Goal: Task Accomplishment & Management: Complete application form

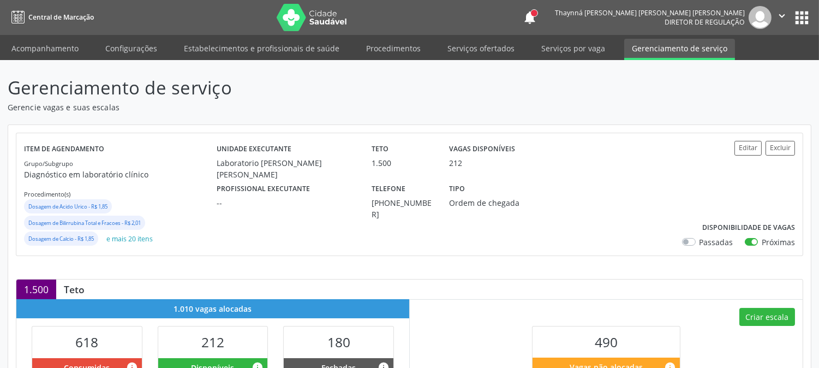
scroll to position [242, 0]
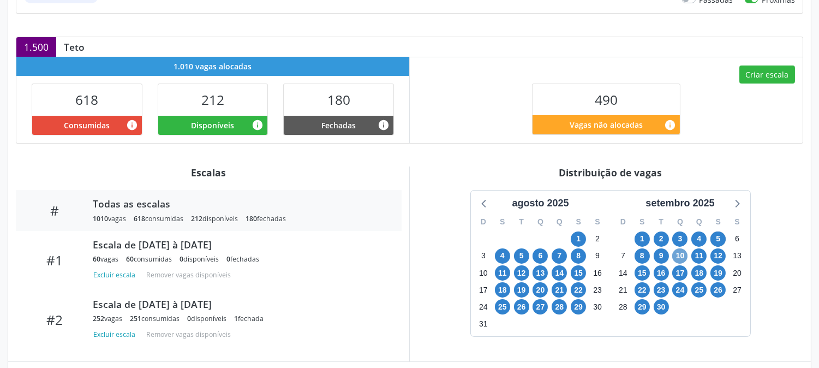
click at [680, 258] on span "10" at bounding box center [679, 255] width 15 height 15
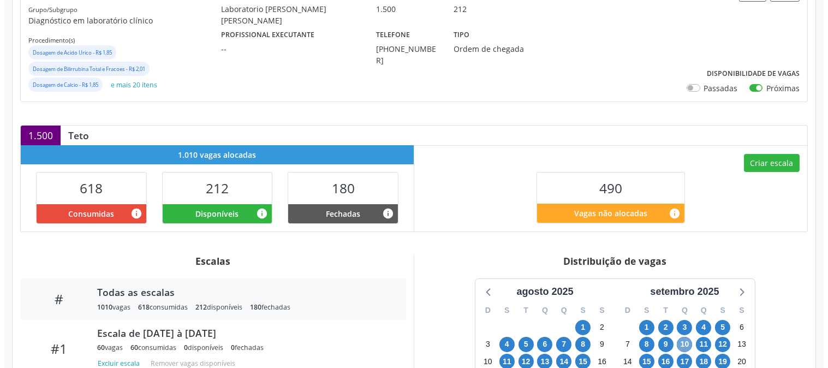
scroll to position [93, 0]
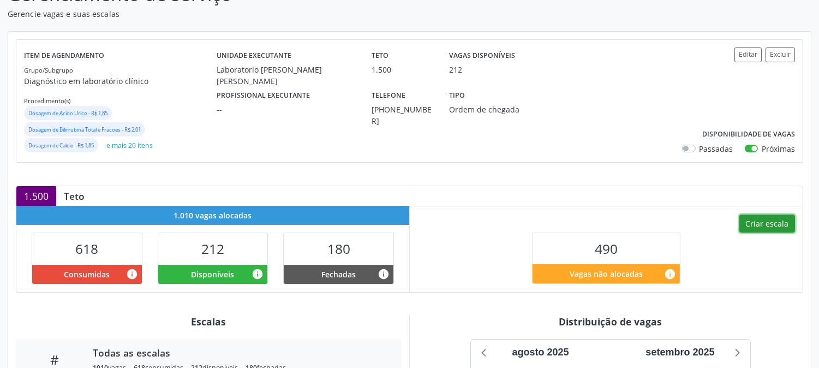
click at [749, 221] on button "Criar escala" at bounding box center [768, 223] width 56 height 19
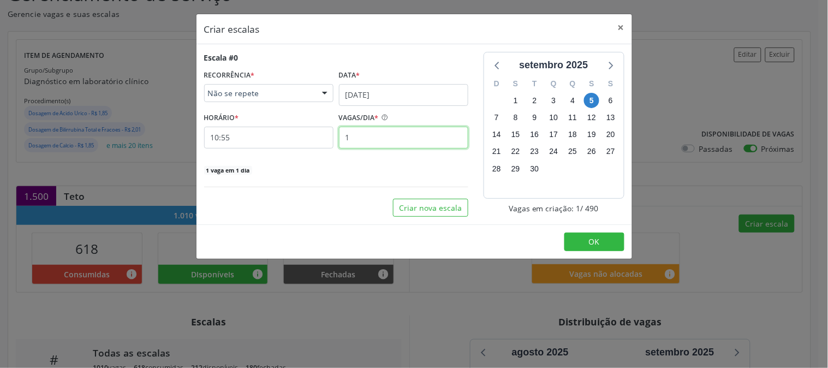
click at [437, 140] on input "1" at bounding box center [403, 138] width 129 height 22
type input "12"
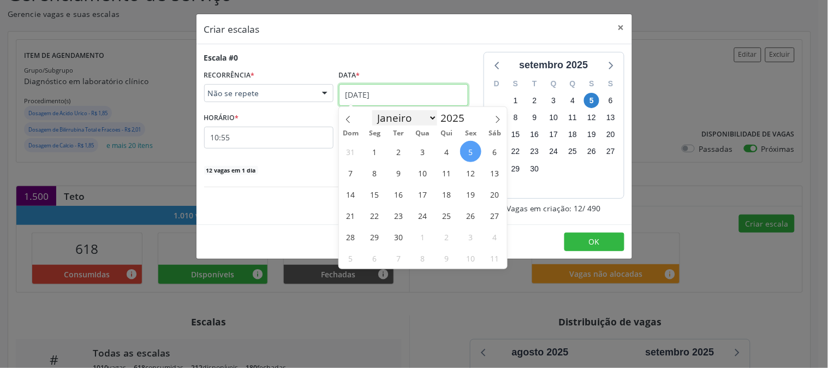
click at [396, 103] on input "05/09/2025" at bounding box center [403, 95] width 129 height 22
click at [422, 178] on span "10" at bounding box center [422, 172] width 21 height 21
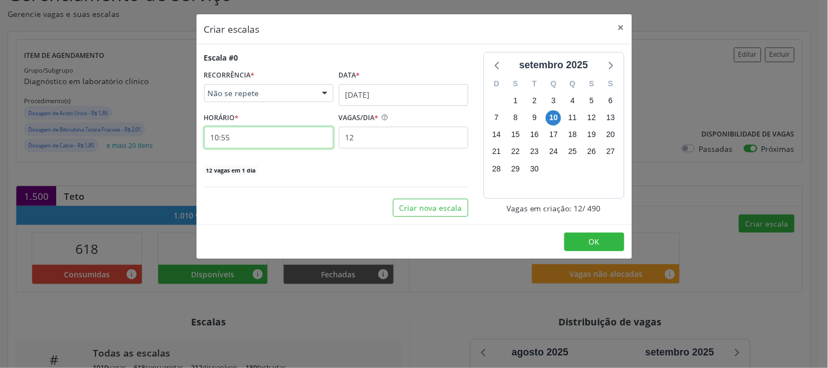
click at [292, 130] on input "10:55" at bounding box center [268, 138] width 129 height 22
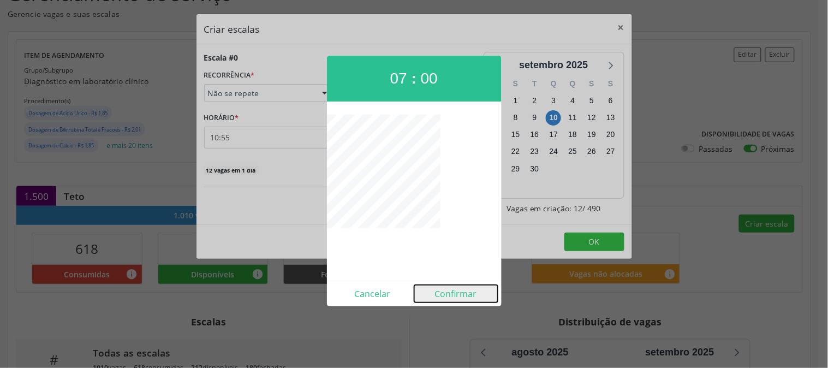
click at [467, 291] on button "Confirmar" at bounding box center [456, 293] width 84 height 17
type input "07:00"
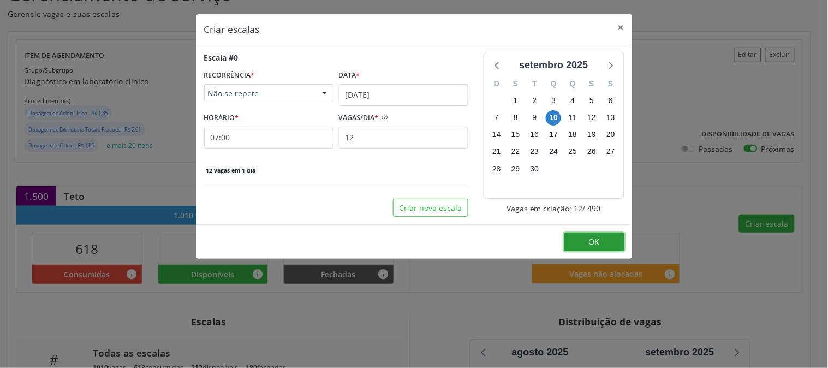
click at [582, 246] on button "OK" at bounding box center [594, 242] width 60 height 19
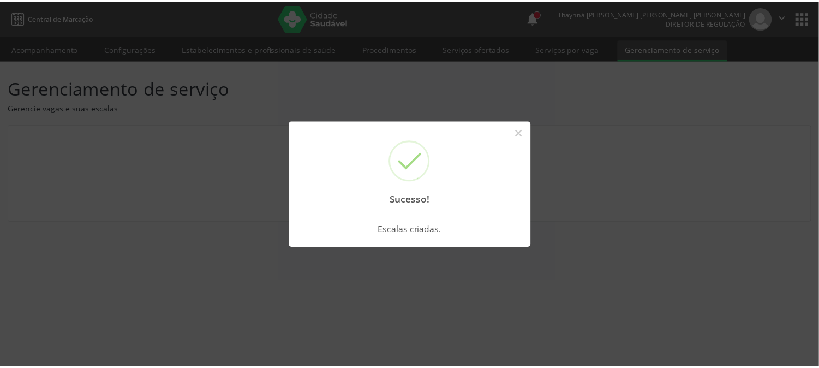
scroll to position [0, 0]
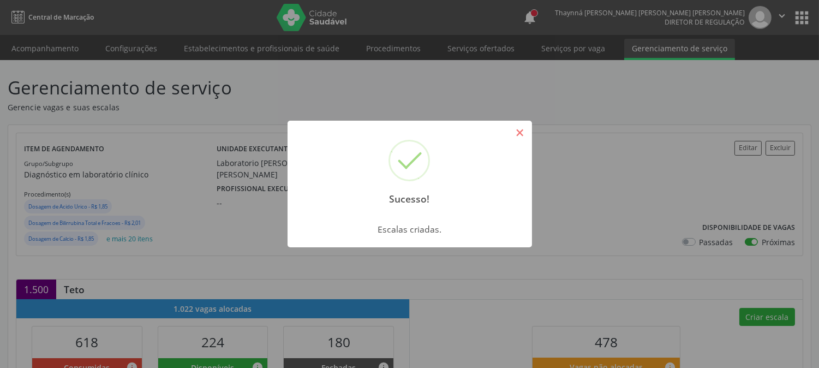
click at [522, 134] on button "×" at bounding box center [520, 132] width 19 height 19
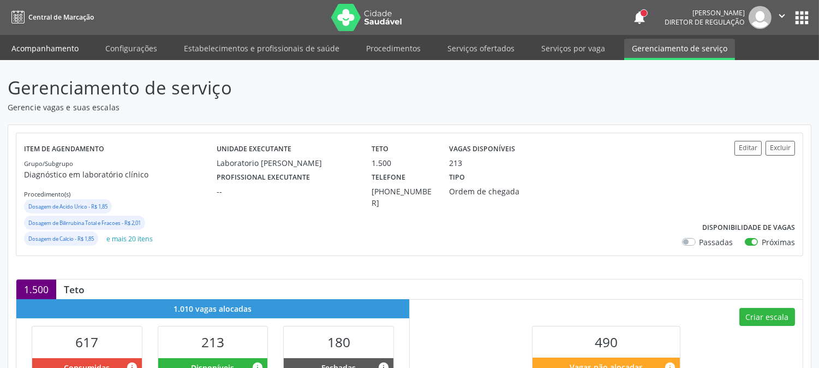
click at [53, 46] on link "Acompanhamento" at bounding box center [45, 48] width 82 height 19
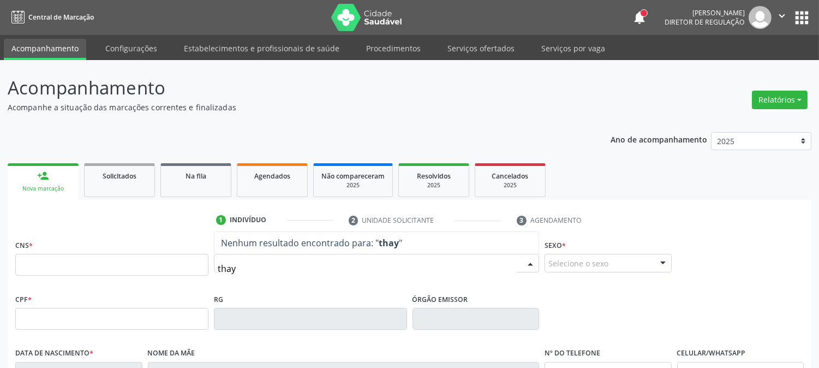
type input "thayn"
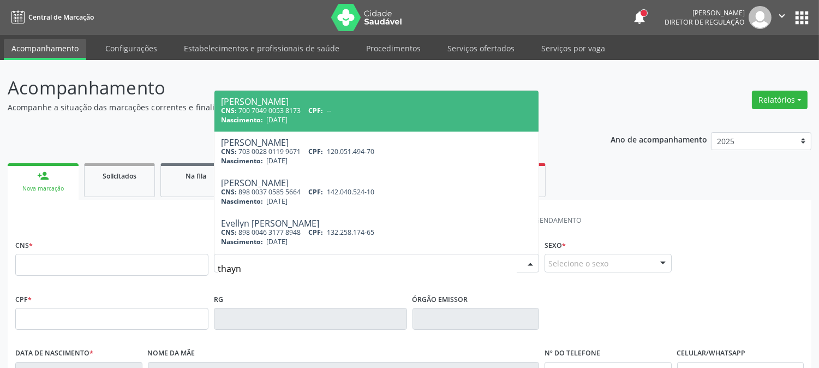
drag, startPoint x: 331, startPoint y: 109, endPoint x: 355, endPoint y: 106, distance: 24.7
click at [331, 109] on span "--" at bounding box center [329, 110] width 4 height 9
type input "700 7049 0053 8173"
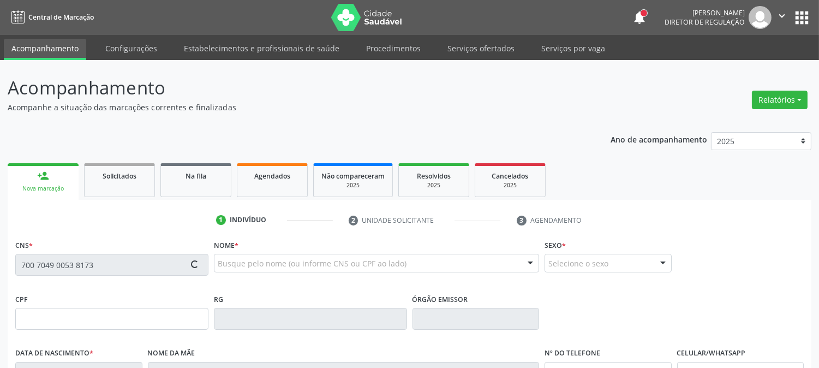
type input "25/10/2008"
type input "Marcia Maria da Silva"
type input "(99) 99999-9999"
type input "098.144.064-90"
type input "57"
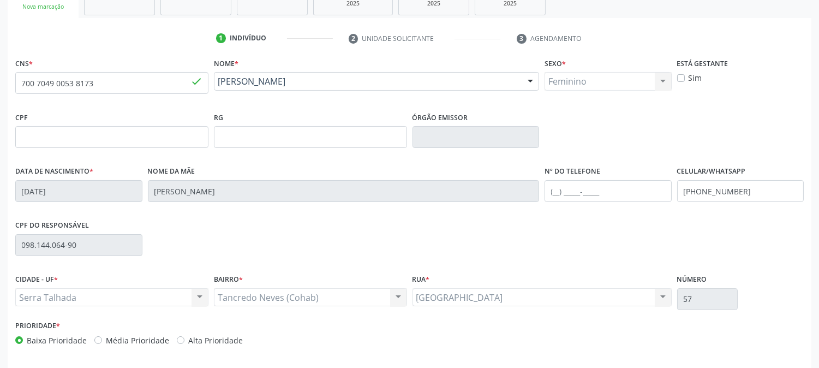
scroll to position [223, 0]
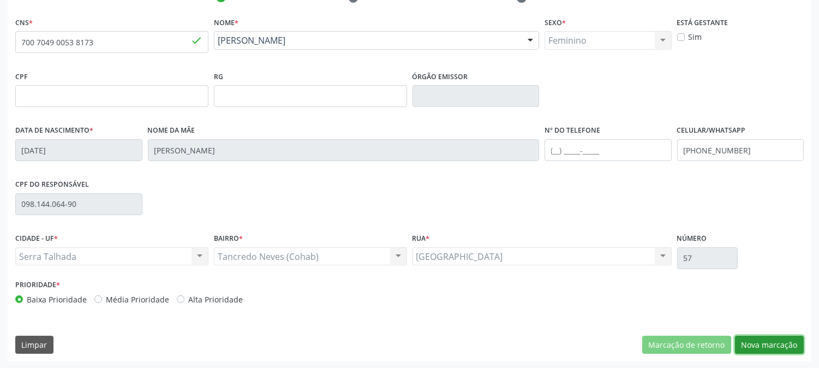
click at [772, 344] on button "Nova marcação" at bounding box center [769, 345] width 69 height 19
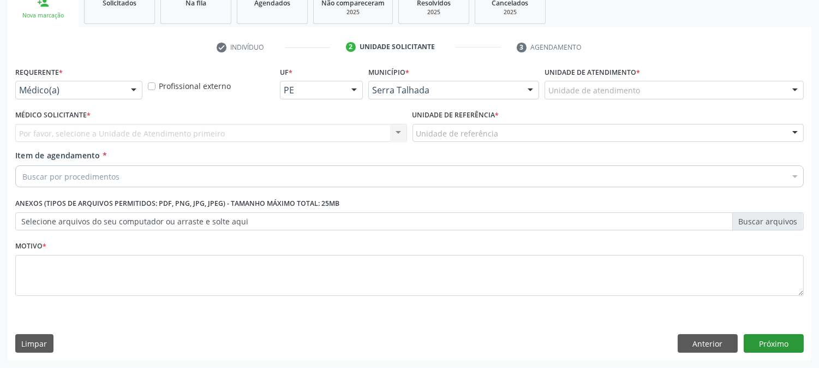
scroll to position [172, 0]
click at [132, 95] on div at bounding box center [134, 91] width 16 height 19
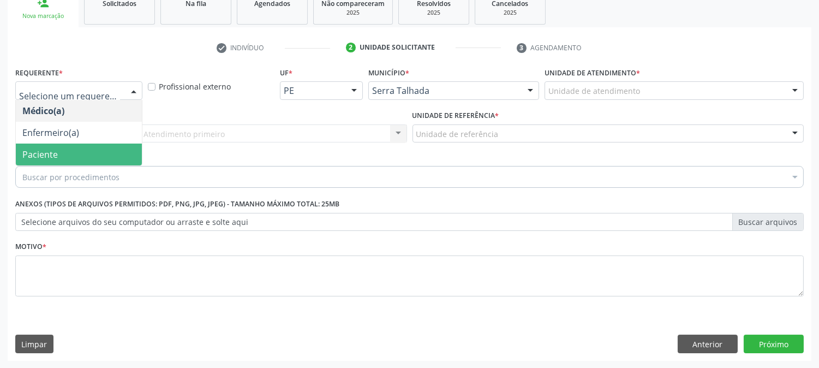
click at [75, 144] on span "Paciente" at bounding box center [79, 155] width 126 height 22
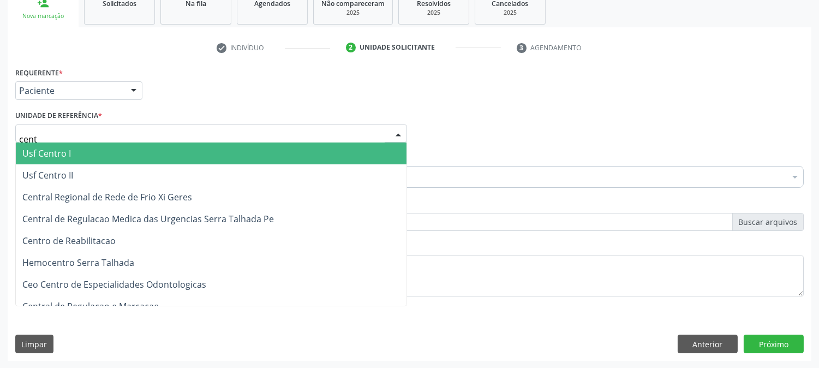
type input "centr"
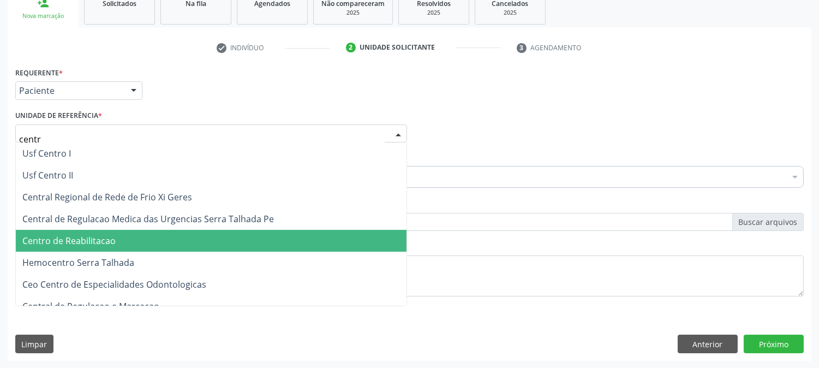
click at [93, 235] on span "Centro de Reabilitacao" at bounding box center [68, 241] width 93 height 12
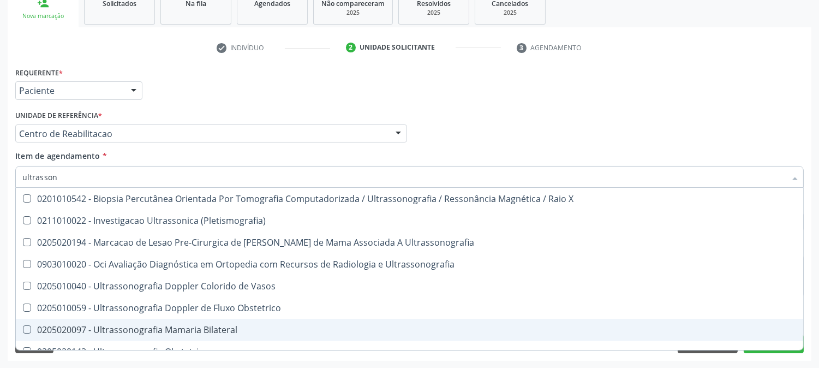
type input "ultrassono"
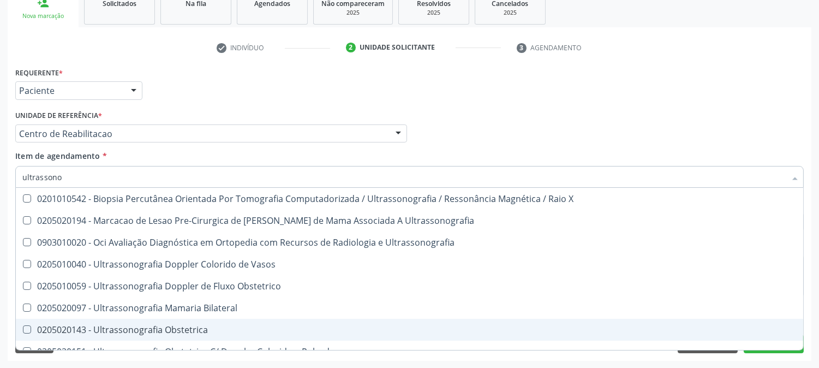
click at [170, 333] on div "0205020143 - Ultrassonografia Obstetrica" at bounding box center [409, 329] width 774 height 9
checkbox Obstetrica "true"
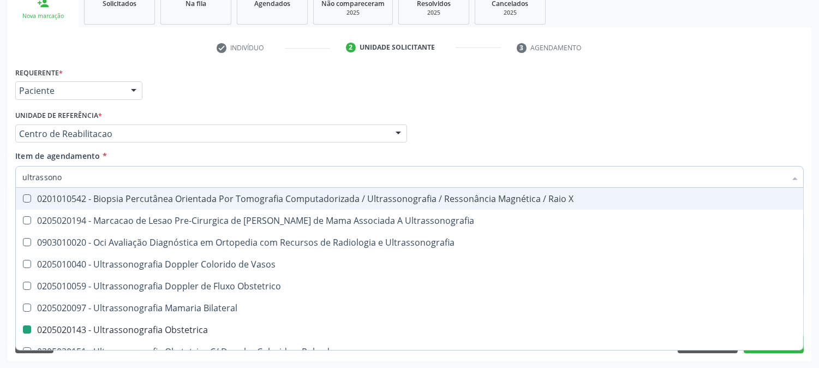
click at [0, 252] on div "Acompanhamento Acompanhe a situação das marcações correntes e finalizadas Relat…" at bounding box center [409, 128] width 819 height 481
checkbox Ultrassonografia "true"
checkbox Obstetrica "false"
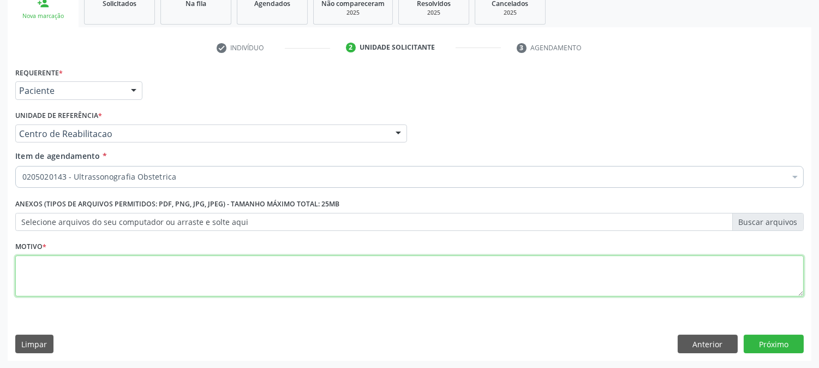
click at [145, 267] on textarea at bounding box center [409, 275] width 789 height 41
type textarea "."
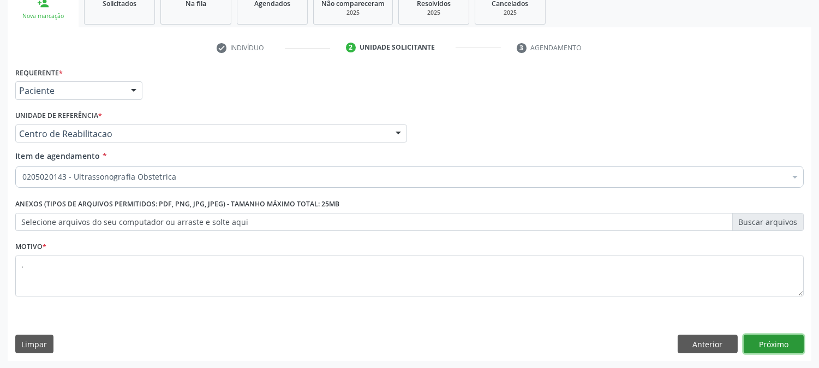
click at [761, 337] on button "Próximo" at bounding box center [774, 344] width 60 height 19
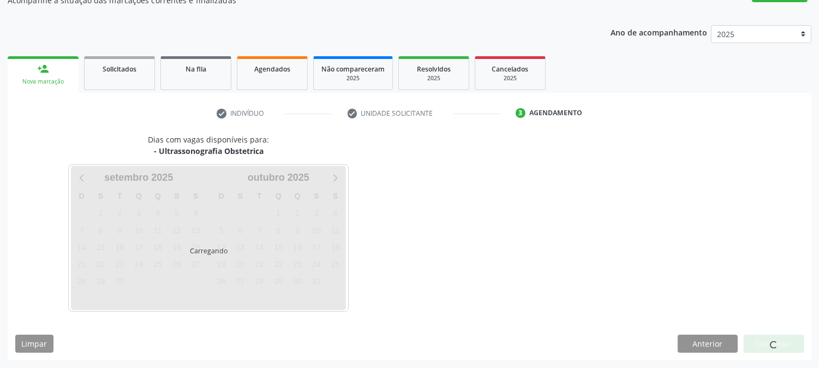
scroll to position [106, 0]
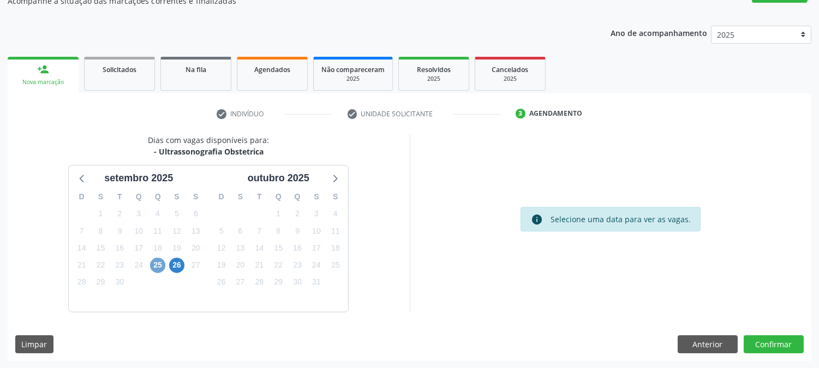
click at [158, 266] on span "25" at bounding box center [157, 265] width 15 height 15
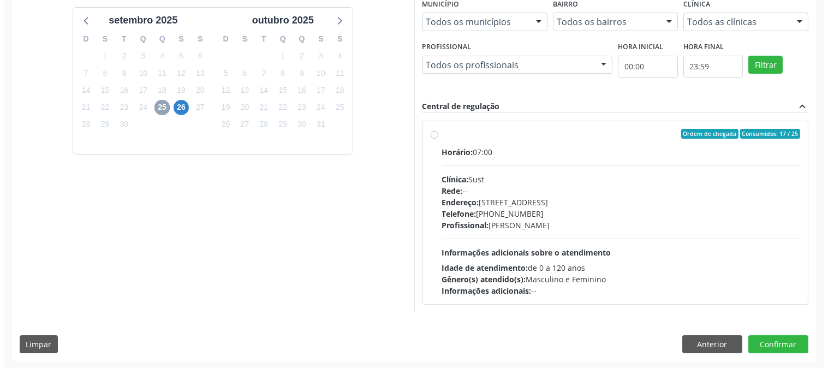
scroll to position [0, 0]
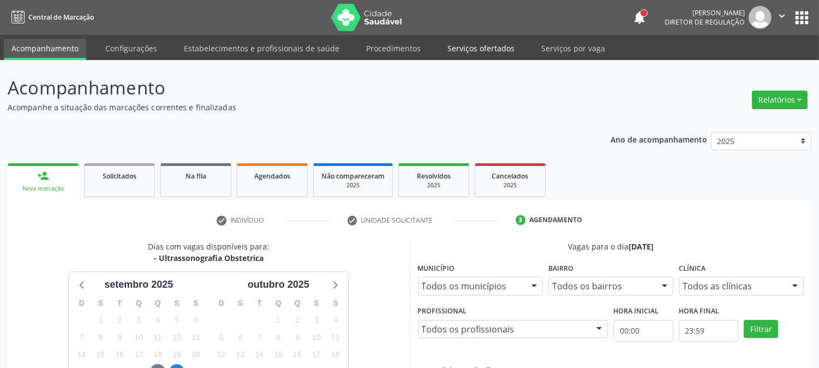
click at [474, 50] on link "Serviços ofertados" at bounding box center [481, 48] width 82 height 19
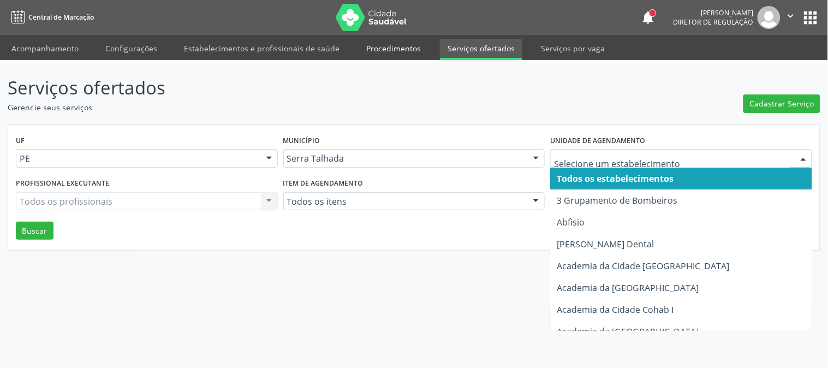
click at [384, 50] on link "Procedimentos" at bounding box center [394, 48] width 70 height 19
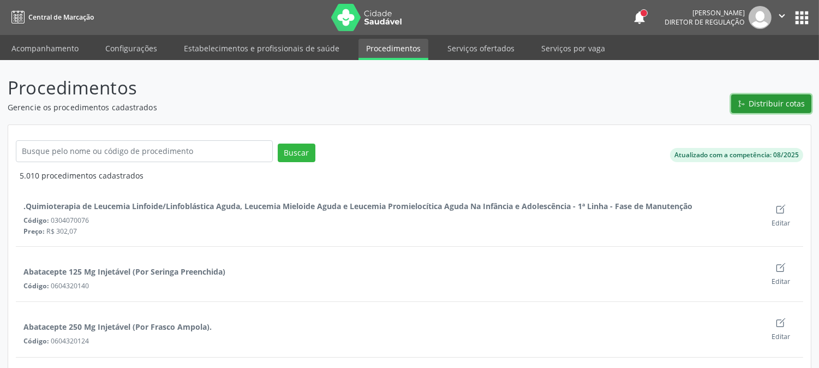
click at [776, 103] on span "Distribuir cotas" at bounding box center [777, 103] width 56 height 11
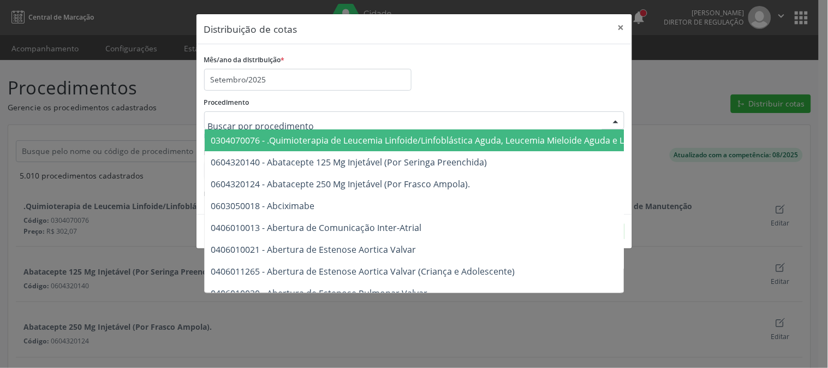
click at [416, 123] on div at bounding box center [414, 120] width 420 height 19
type input "d"
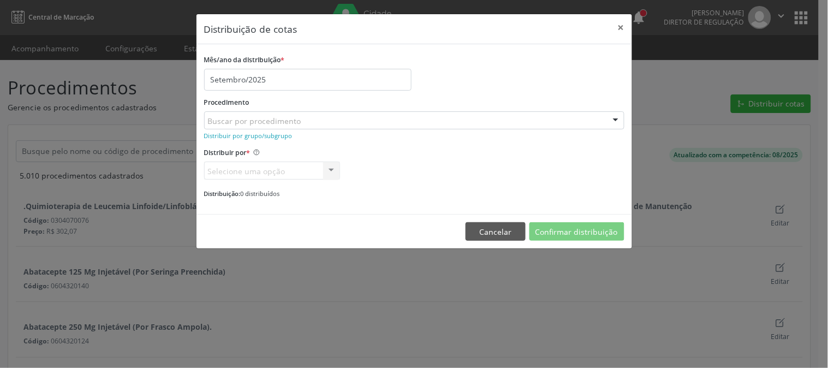
click at [459, 99] on div "Procedimento Buscar por procedimento 0304070076 - .Quimioterapia de Leucemia Li…" at bounding box center [414, 111] width 420 height 35
click at [259, 135] on small "Distribuir por grupo/subgrupo" at bounding box center [248, 136] width 88 height 8
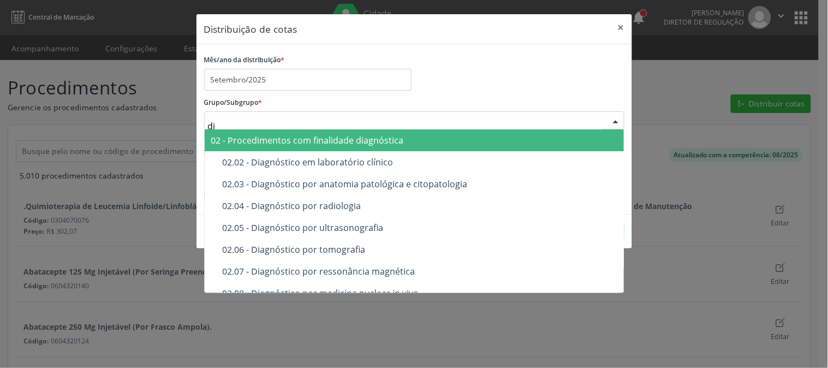
type input "d"
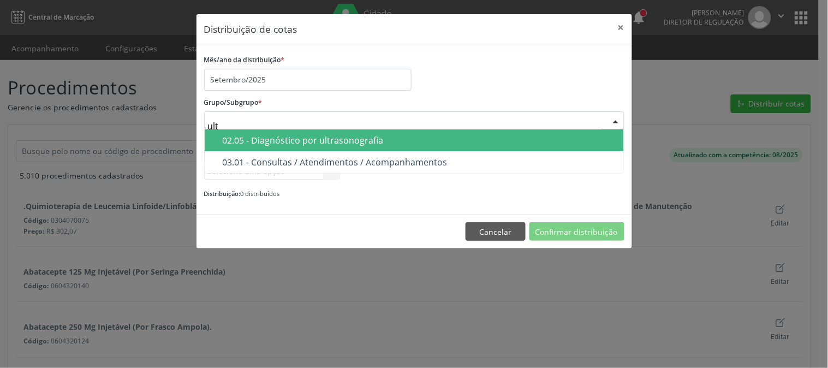
type input "ultr"
click at [353, 136] on div "02.05 - Diagnóstico por ultrasonografia" at bounding box center [420, 140] width 395 height 9
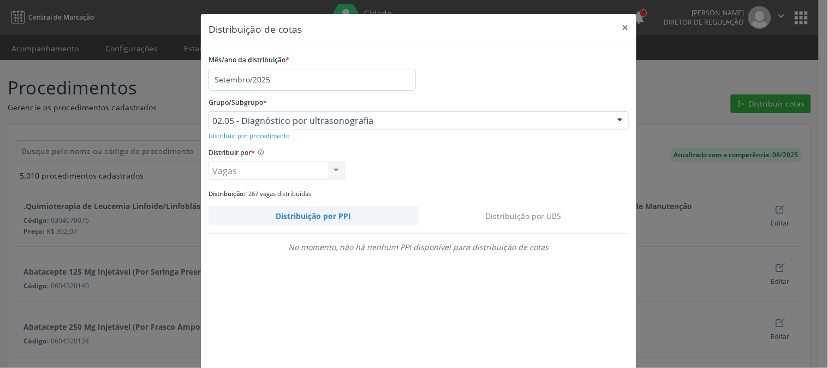
click at [525, 208] on link "Distribuição por UBS" at bounding box center [524, 215] width 211 height 19
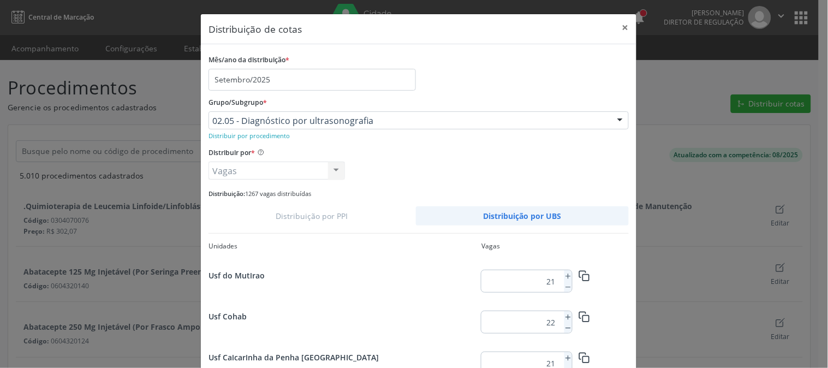
scroll to position [359, 0]
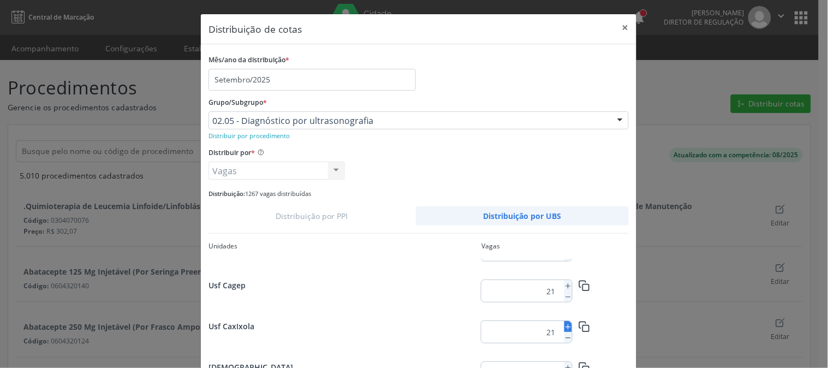
click at [566, 327] on line at bounding box center [568, 327] width 4 height 0
type input "23"
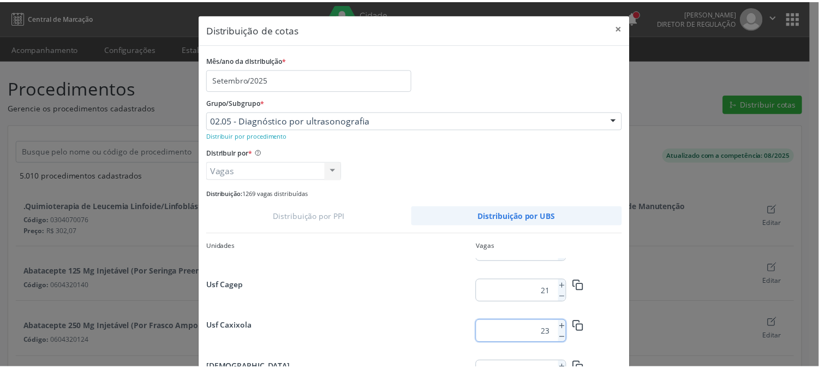
scroll to position [79, 0]
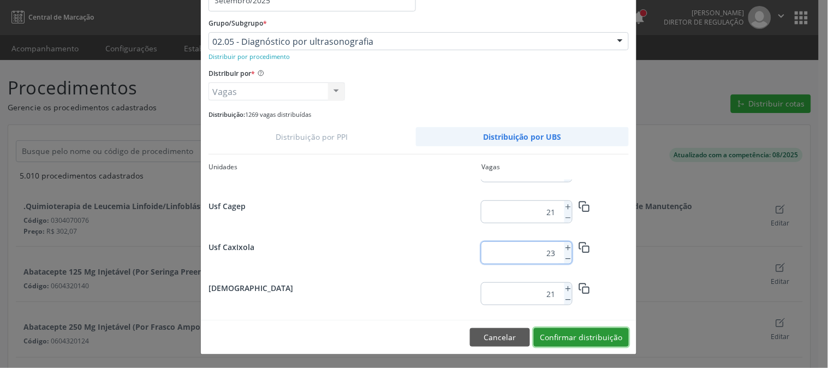
click at [604, 336] on button "Confirmar distribuição" at bounding box center [581, 337] width 95 height 19
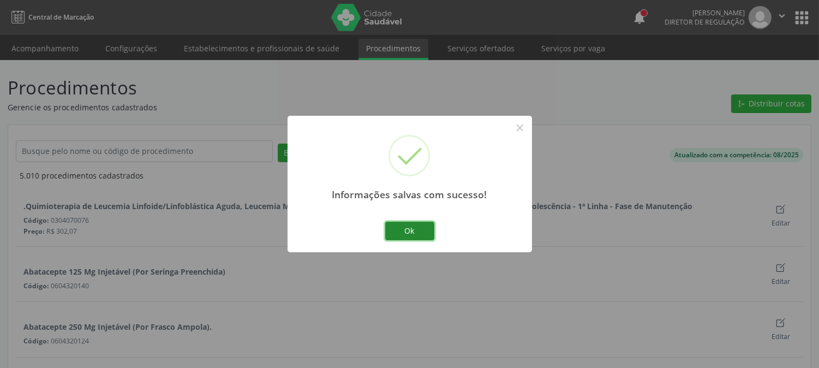
click at [403, 229] on button "Ok" at bounding box center [409, 231] width 49 height 19
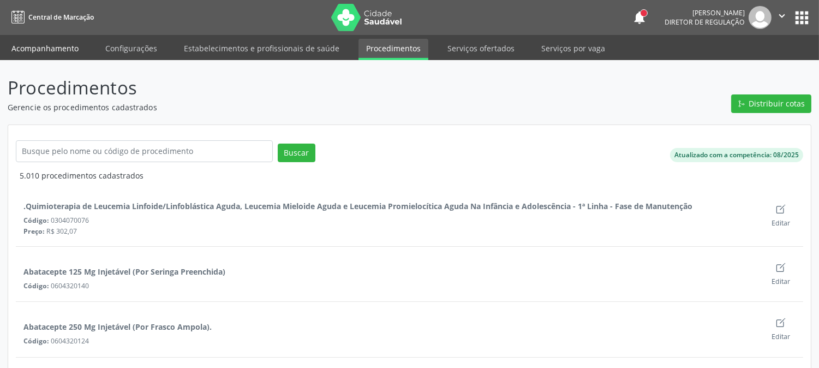
click at [33, 48] on link "Acompanhamento" at bounding box center [45, 48] width 82 height 19
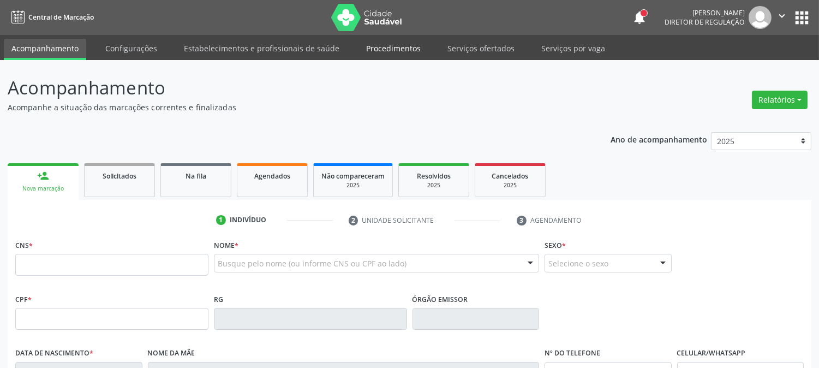
click at [385, 52] on link "Procedimentos" at bounding box center [394, 48] width 70 height 19
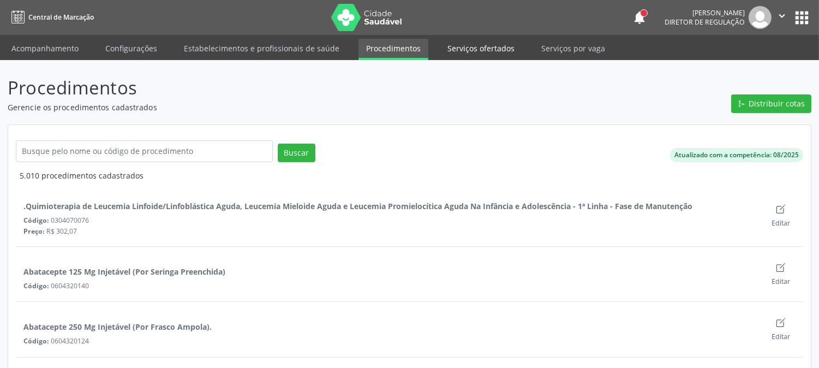
click at [451, 50] on link "Serviços ofertados" at bounding box center [481, 48] width 82 height 19
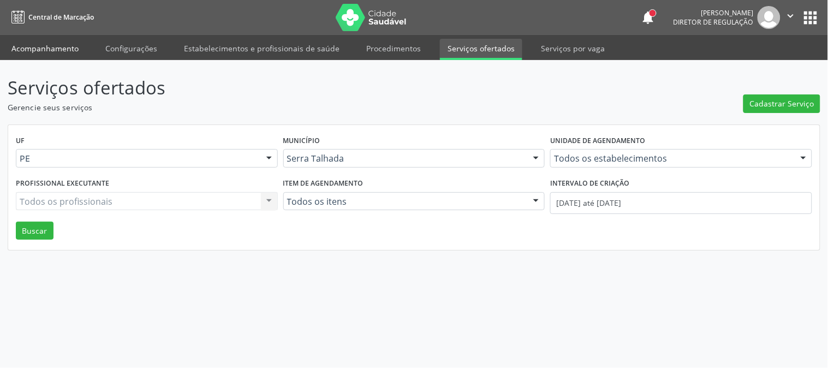
click at [69, 51] on link "Acompanhamento" at bounding box center [45, 48] width 82 height 19
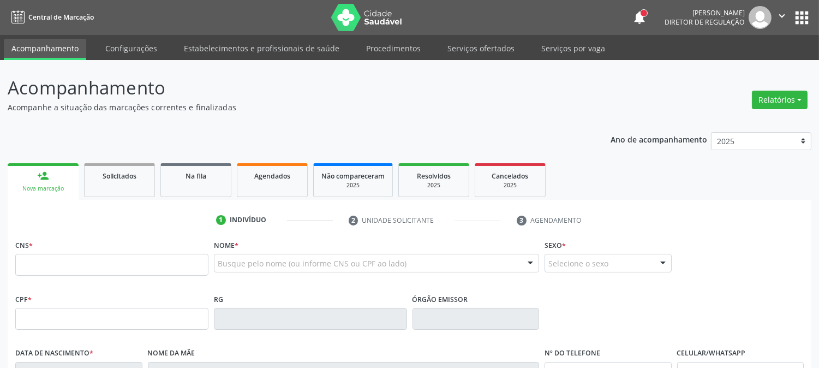
click at [258, 254] on div "Busque pelo nome (ou informe CNS ou CPF ao lado) Nenhum resultado encontrado pa…" at bounding box center [376, 263] width 325 height 19
type input "thaynn"
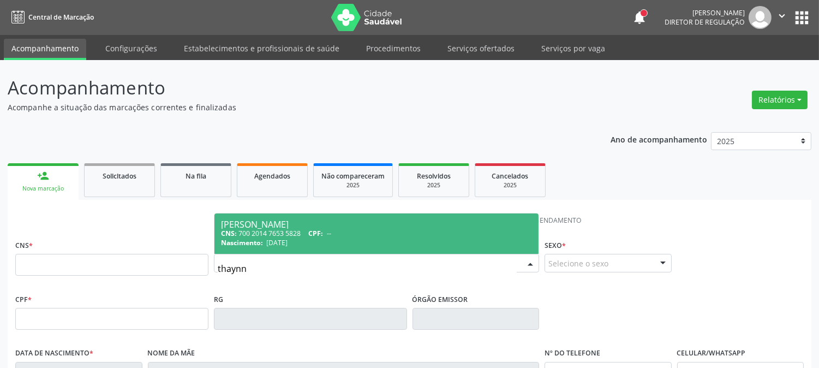
click at [263, 230] on div "CNS: 700 2014 7653 5828 CPF: --" at bounding box center [376, 233] width 311 height 9
type input "700 2014 7653 5828"
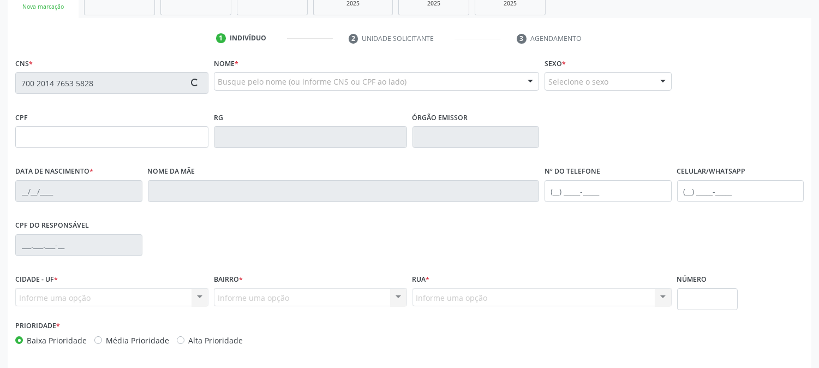
type input "28/02/2003"
type input "Maria Betania Vasconcelos"
type input "(99) 99999-9999"
type input "(87) 99628-2142"
type input "040.207.004-60"
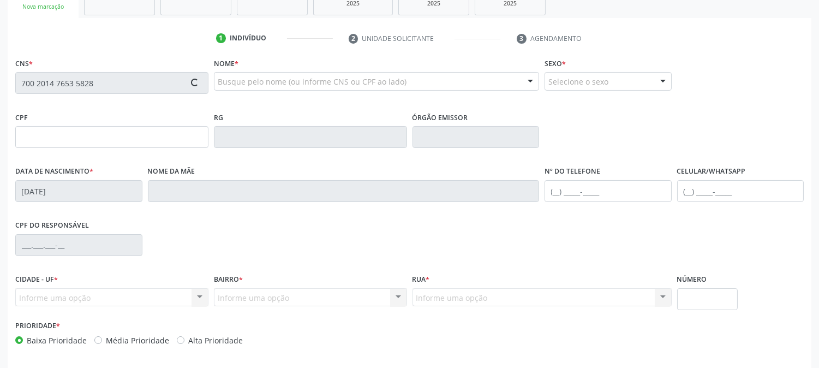
type input "367"
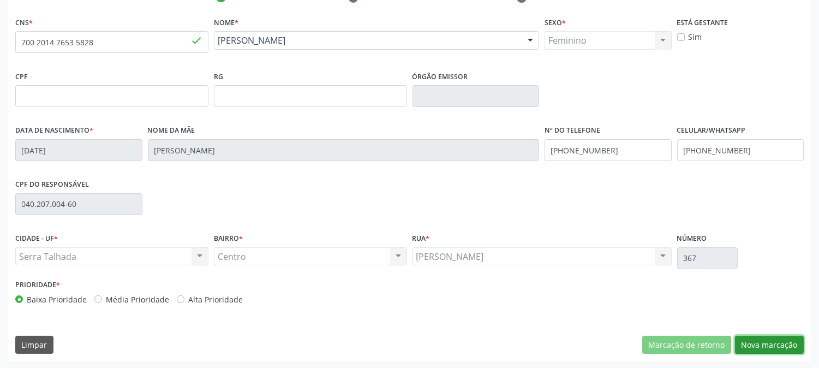
click at [764, 345] on button "Nova marcação" at bounding box center [769, 345] width 69 height 19
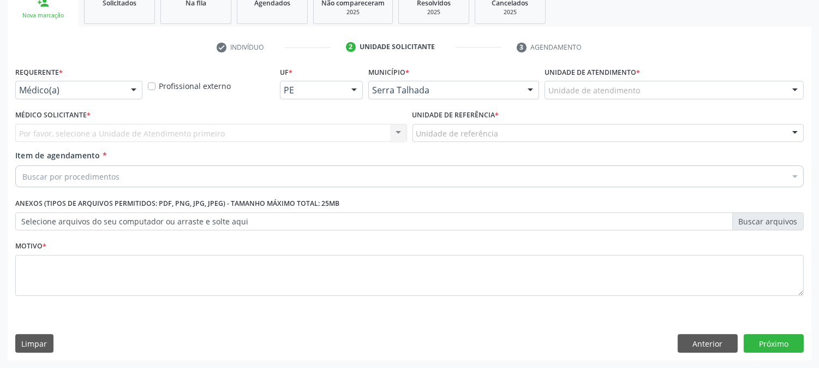
scroll to position [172, 0]
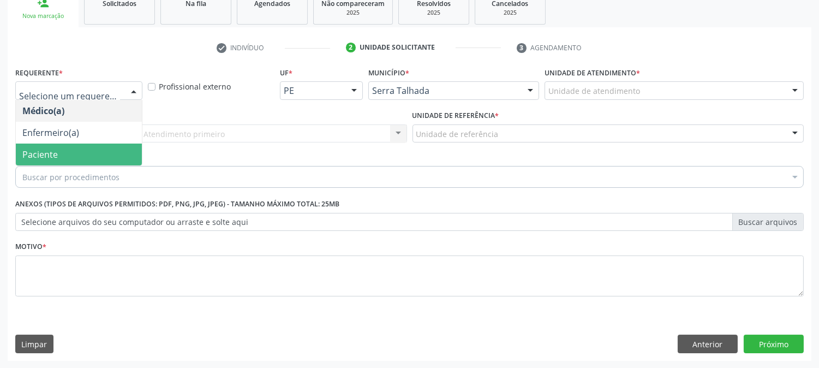
click at [105, 148] on span "Paciente" at bounding box center [79, 155] width 126 height 22
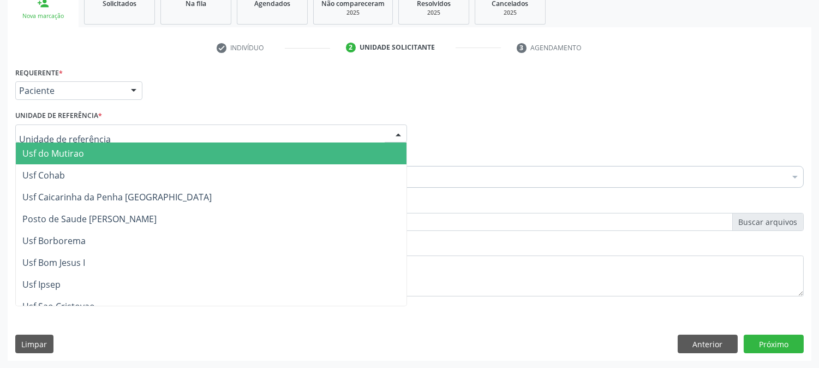
click at [104, 135] on div at bounding box center [211, 133] width 392 height 19
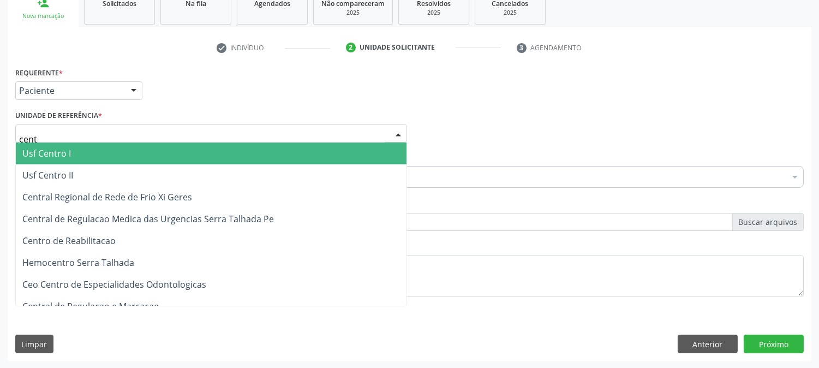
type input "centr"
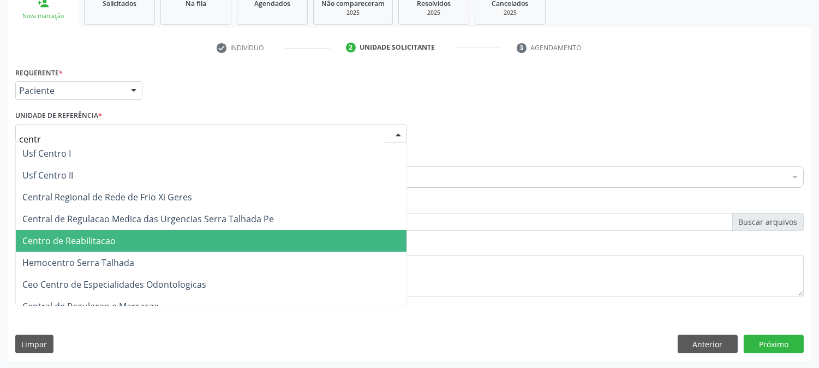
click at [102, 230] on span "Centro de Reabilitacao" at bounding box center [211, 241] width 391 height 22
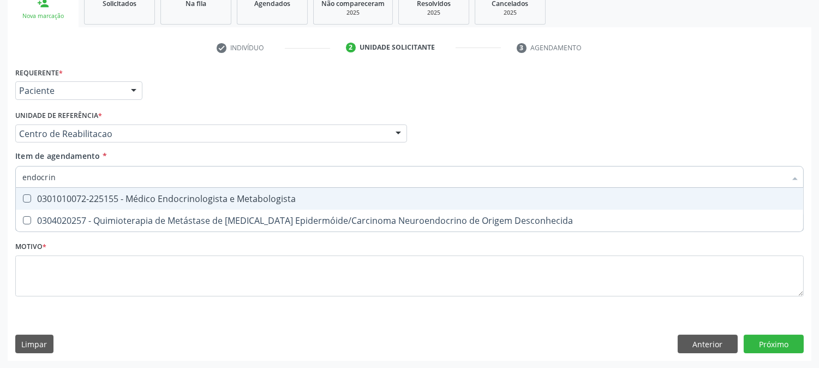
type input "endocrino"
click at [99, 194] on div "0301010072-225155 - Médico Endocrinologista e Metabologista" at bounding box center [409, 198] width 774 height 9
checkbox Metabologista "true"
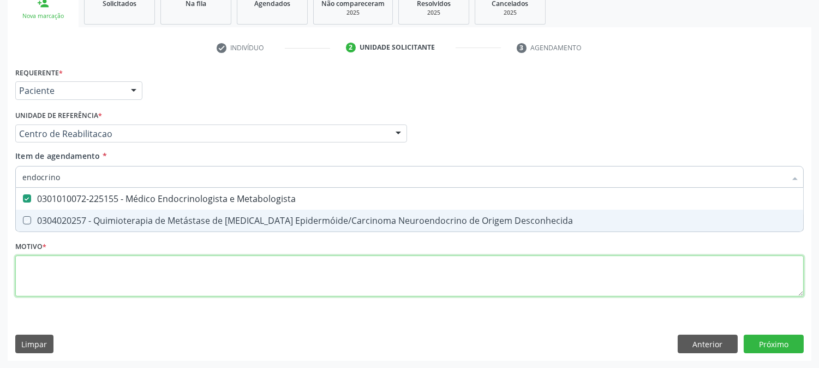
click at [90, 275] on div "Requerente * Paciente Médico(a) Enfermeiro(a) Paciente Nenhum resultado encontr…" at bounding box center [409, 187] width 789 height 247
checkbox Desconhecida "true"
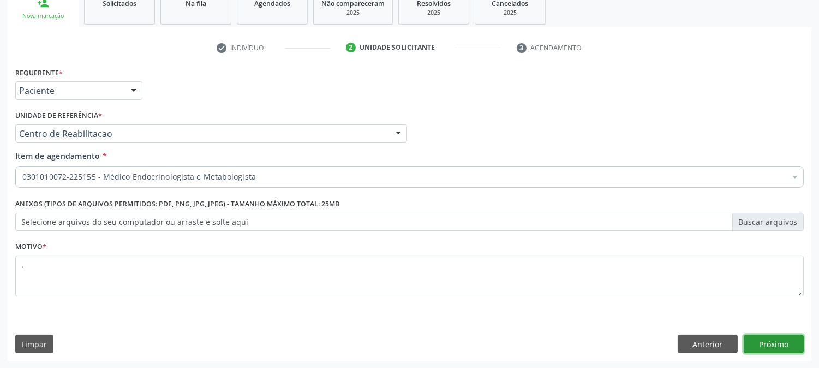
click at [762, 341] on button "Próximo" at bounding box center [774, 344] width 60 height 19
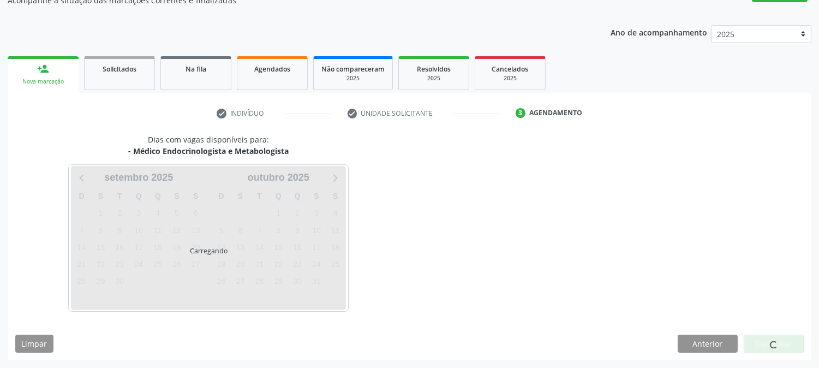
scroll to position [106, 0]
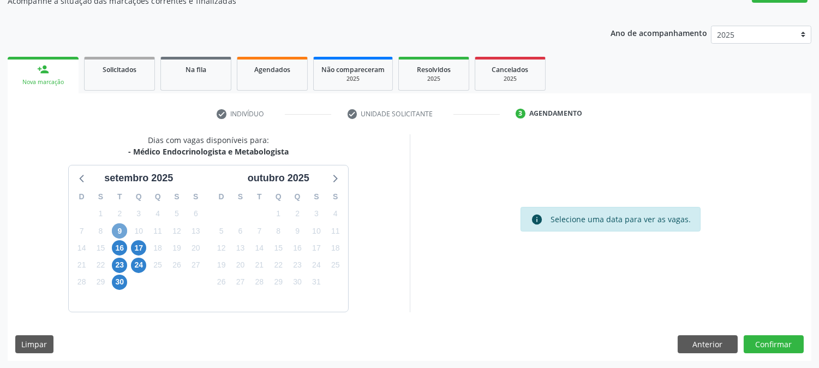
click at [123, 231] on span "9" at bounding box center [119, 230] width 15 height 15
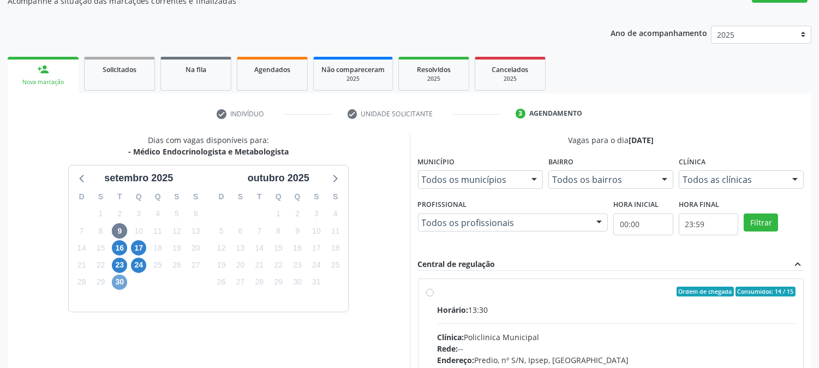
click at [122, 284] on span "30" at bounding box center [119, 282] width 15 height 15
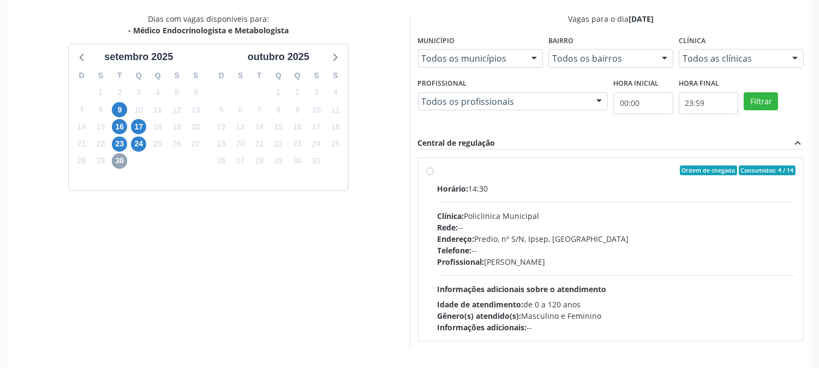
scroll to position [264, 0]
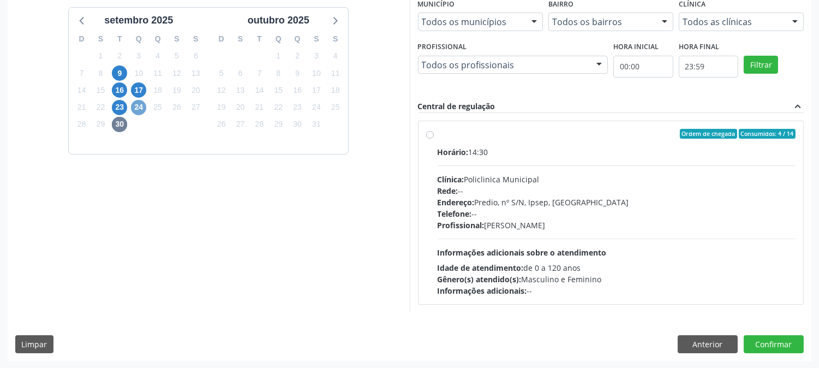
click at [139, 106] on span "24" at bounding box center [138, 107] width 15 height 15
click at [122, 108] on span "23" at bounding box center [119, 107] width 15 height 15
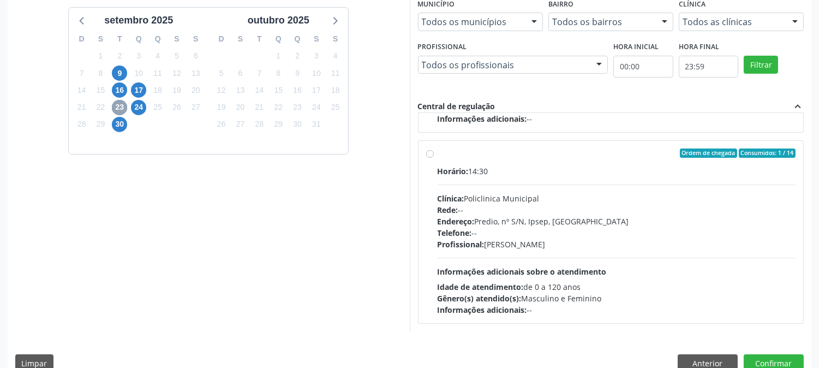
scroll to position [0, 0]
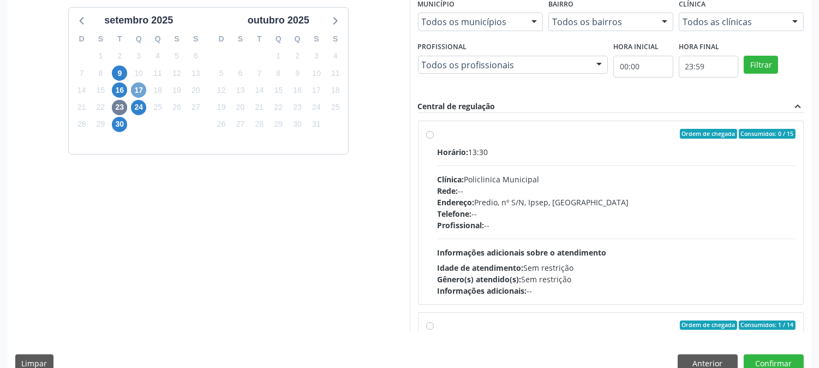
click at [136, 85] on span "17" at bounding box center [138, 89] width 15 height 15
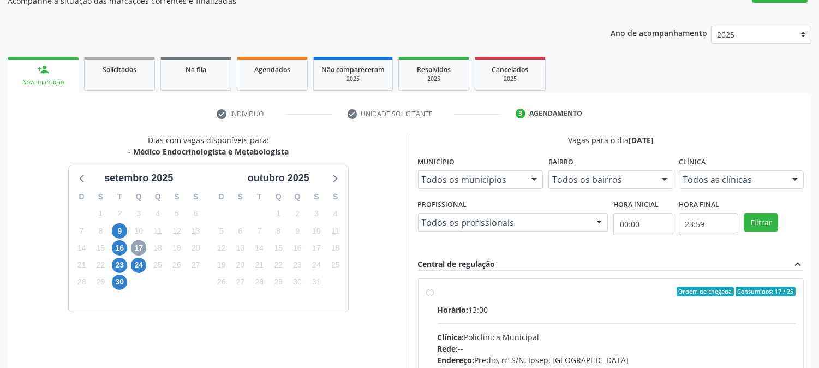
scroll to position [264, 0]
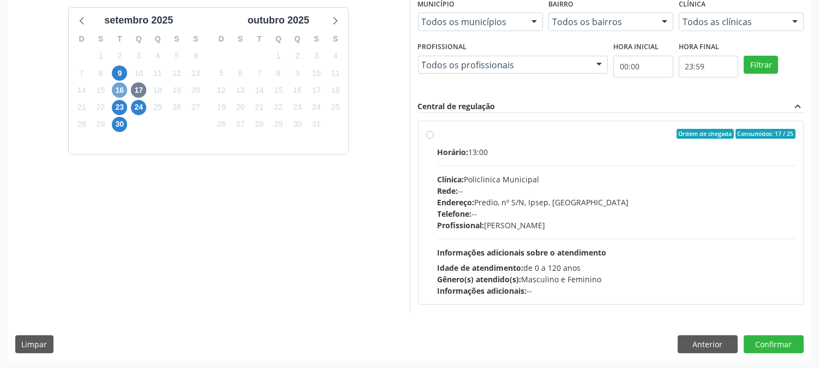
click at [115, 88] on span "16" at bounding box center [119, 89] width 15 height 15
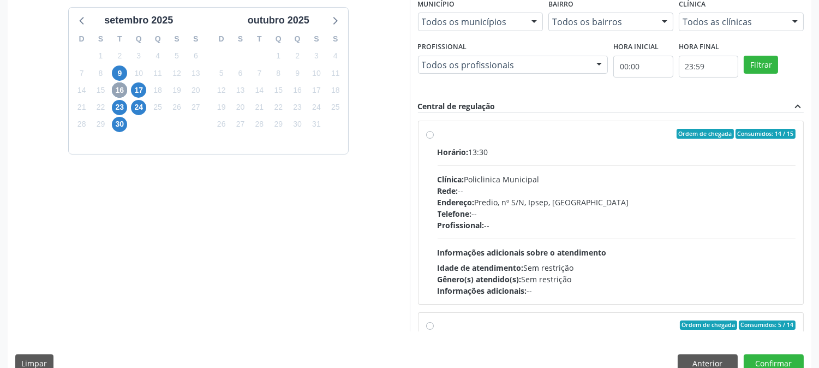
scroll to position [82, 0]
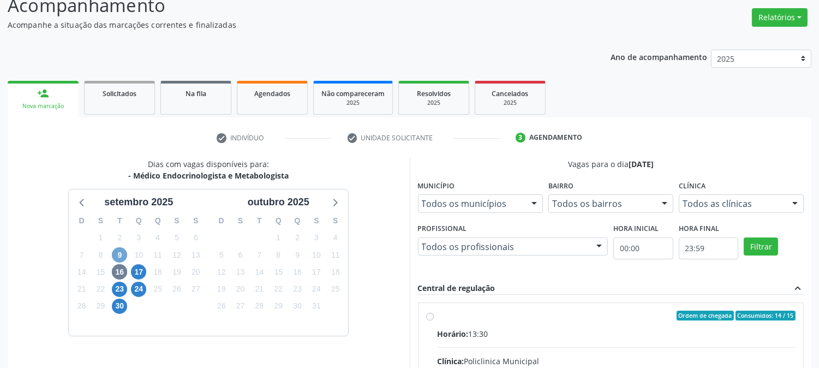
click at [122, 248] on span "9" at bounding box center [119, 254] width 15 height 15
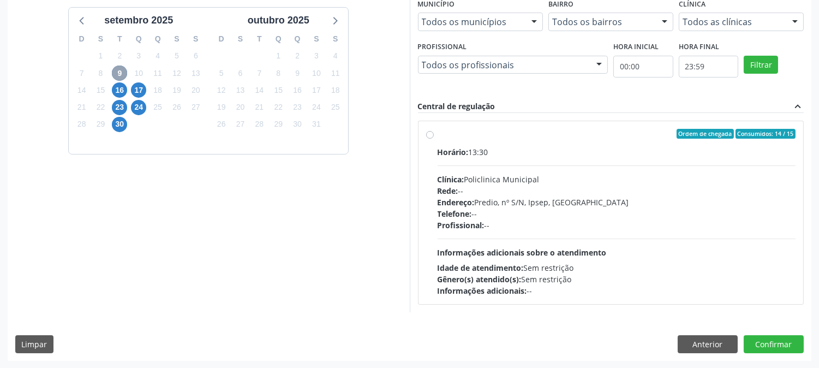
scroll to position [0, 0]
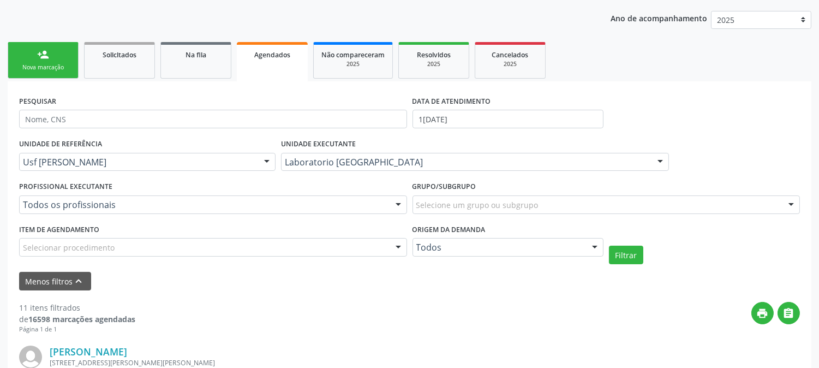
click at [35, 55] on link "person_add Nova marcação" at bounding box center [43, 60] width 71 height 37
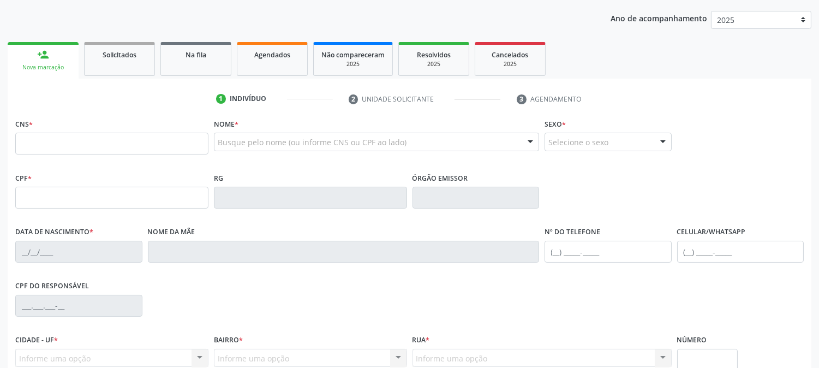
scroll to position [121, 0]
click at [82, 154] on input "text" at bounding box center [111, 144] width 193 height 22
type input "703 4012 9431 9219"
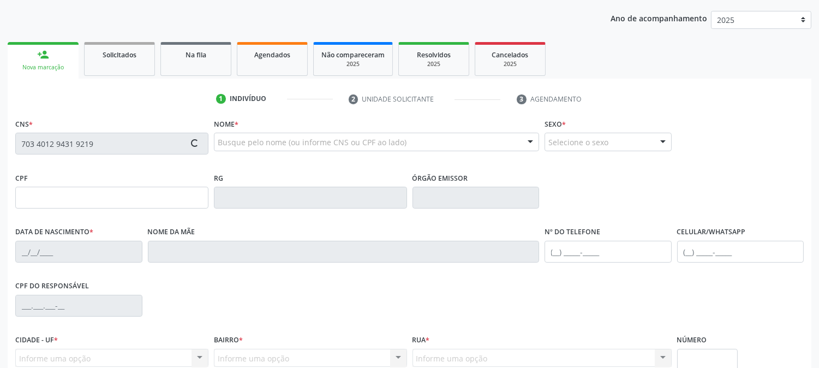
type input "076.127.144-93"
type input "0[DATE]"
type input "[PERSON_NAME]"
type input "[PHONE_NUMBER]"
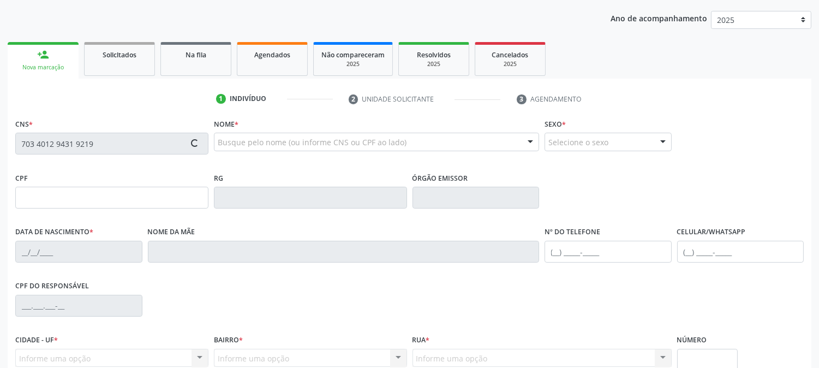
type input "446.681.394-91"
type input "700"
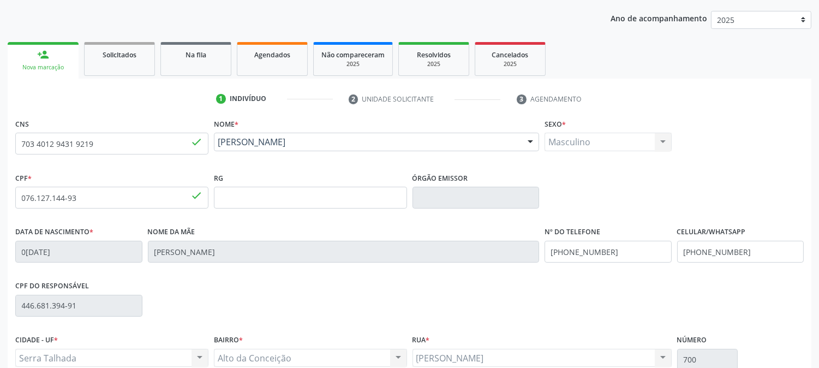
scroll to position [223, 0]
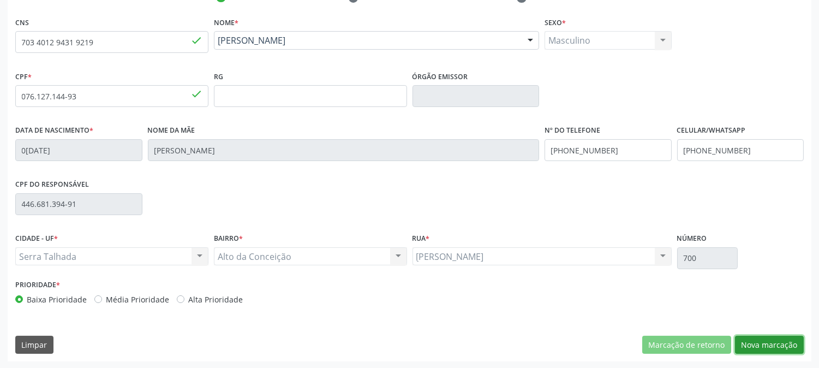
click at [772, 343] on button "Nova marcação" at bounding box center [769, 345] width 69 height 19
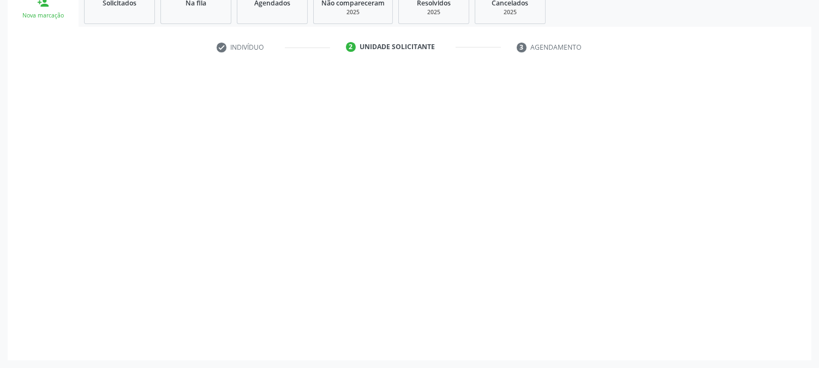
scroll to position [172, 0]
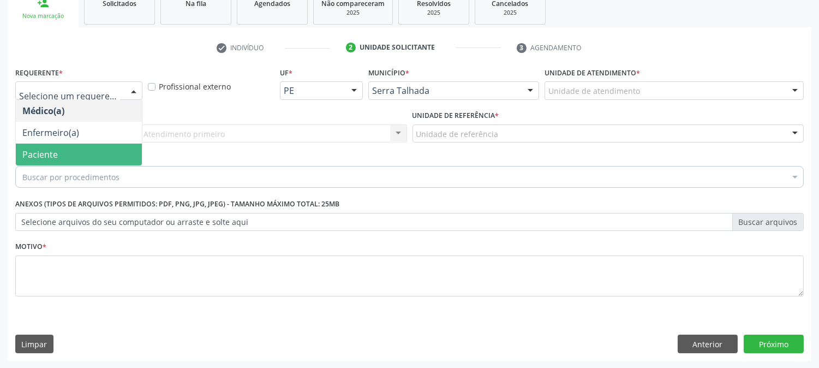
click at [63, 146] on span "Paciente" at bounding box center [79, 155] width 126 height 22
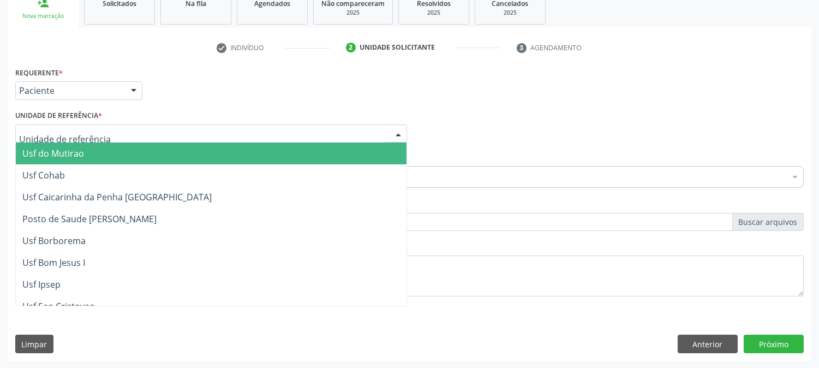
click at [121, 126] on div at bounding box center [211, 133] width 392 height 19
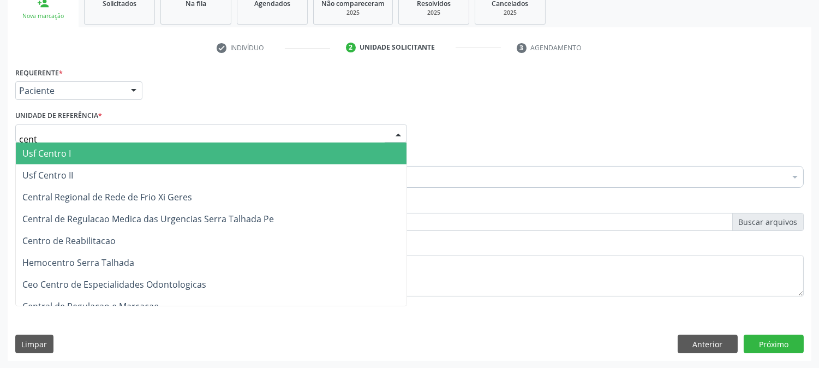
type input "centr"
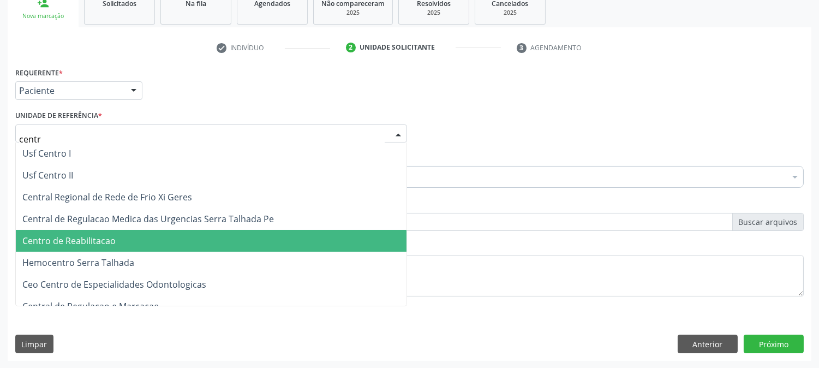
click at [184, 234] on span "Centro de Reabilitacao" at bounding box center [211, 241] width 391 height 22
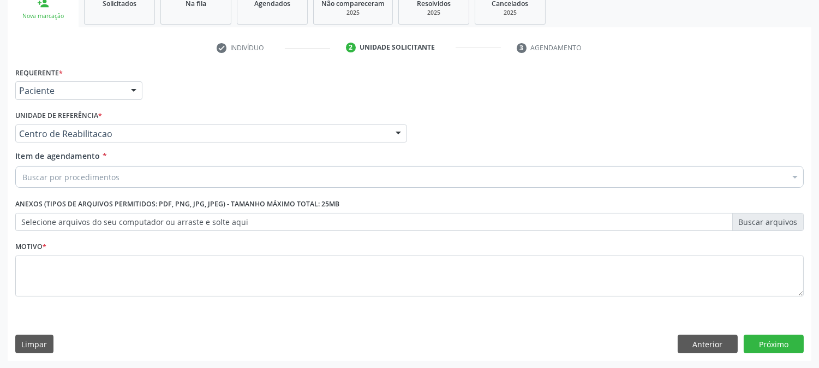
click at [184, 178] on div "Buscar por procedimentos" at bounding box center [409, 177] width 789 height 22
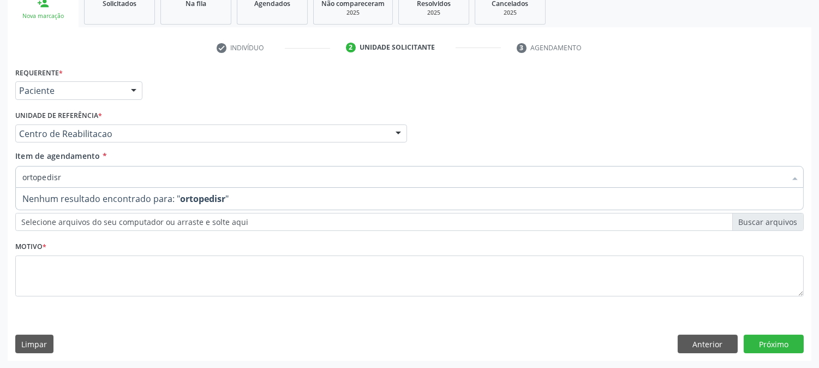
type input "ortopedis"
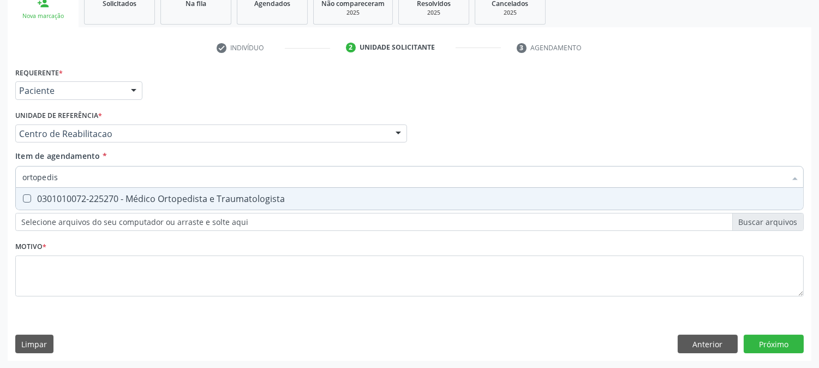
click at [121, 194] on div "0301010072-225270 - Médico Ortopedista e Traumatologista" at bounding box center [409, 198] width 774 height 9
checkbox Traumatologista "true"
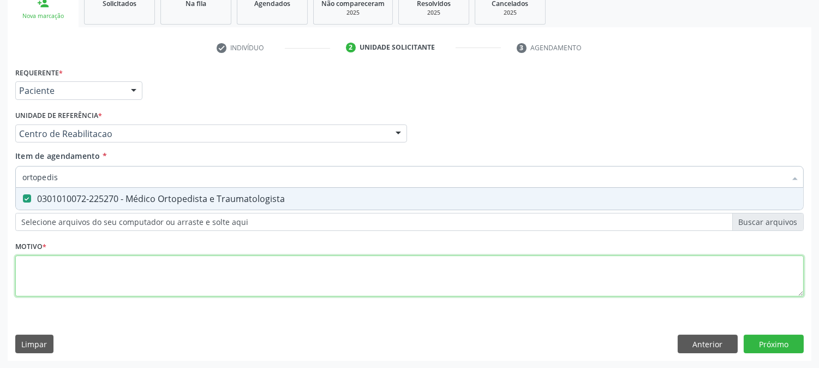
click at [99, 274] on div "Requerente * Paciente Médico(a) Enfermeiro(a) Paciente Nenhum resultado encontr…" at bounding box center [409, 187] width 789 height 247
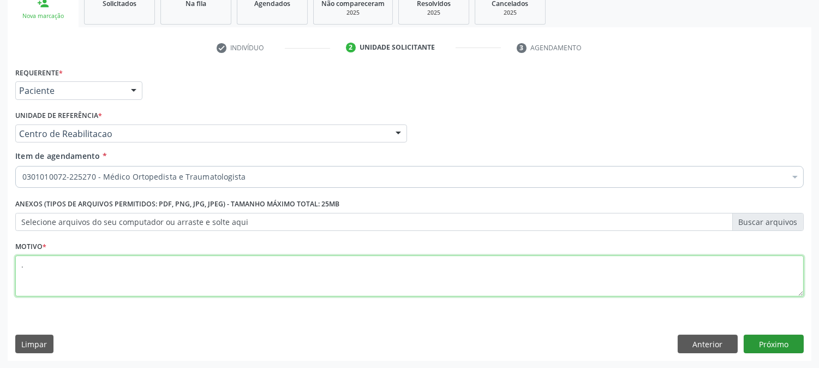
type textarea "."
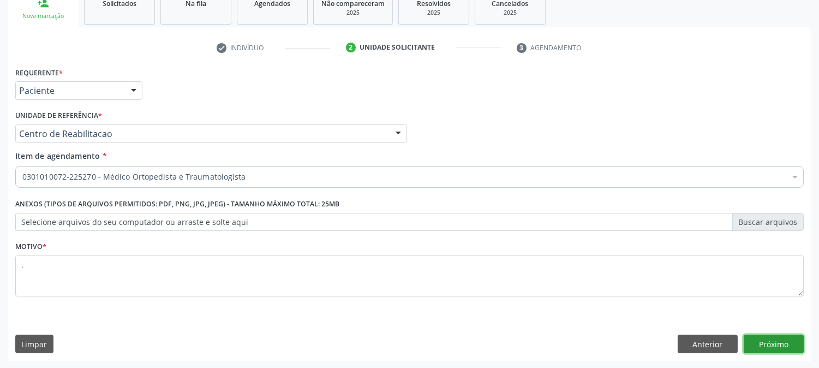
click at [759, 342] on button "Próximo" at bounding box center [774, 344] width 60 height 19
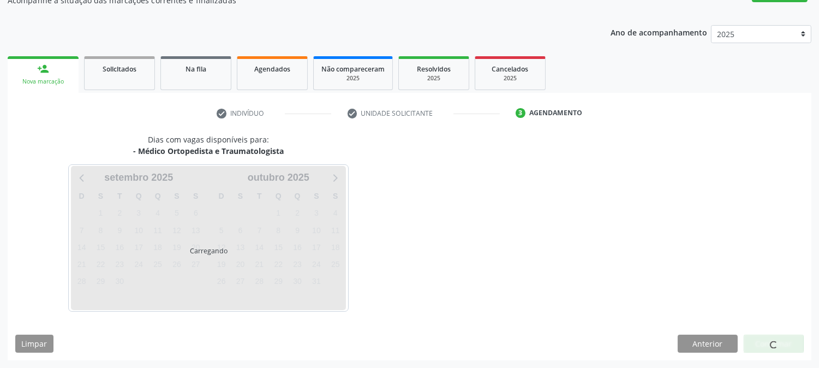
scroll to position [106, 0]
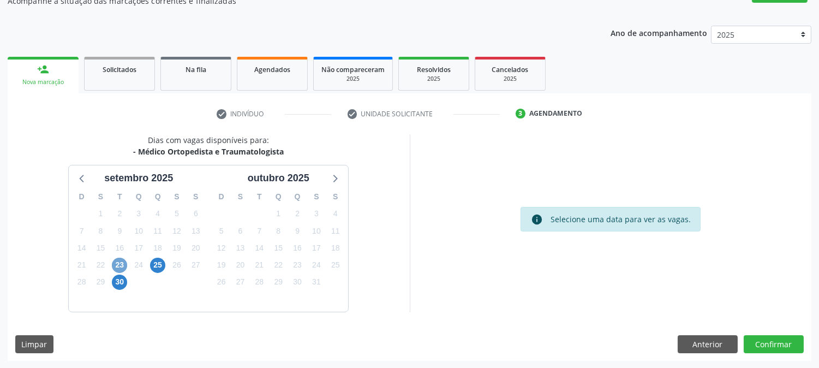
click at [123, 260] on span "23" at bounding box center [119, 265] width 15 height 15
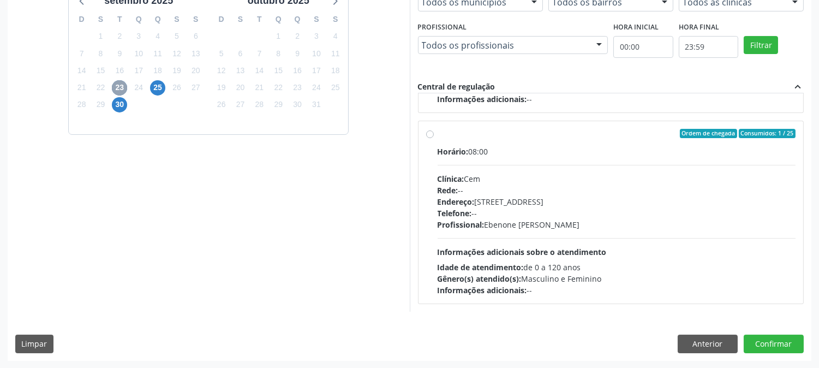
scroll to position [0, 0]
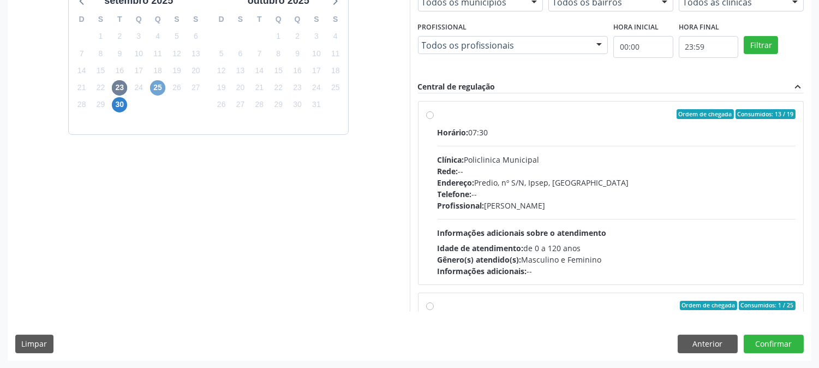
click at [160, 88] on span "25" at bounding box center [157, 87] width 15 height 15
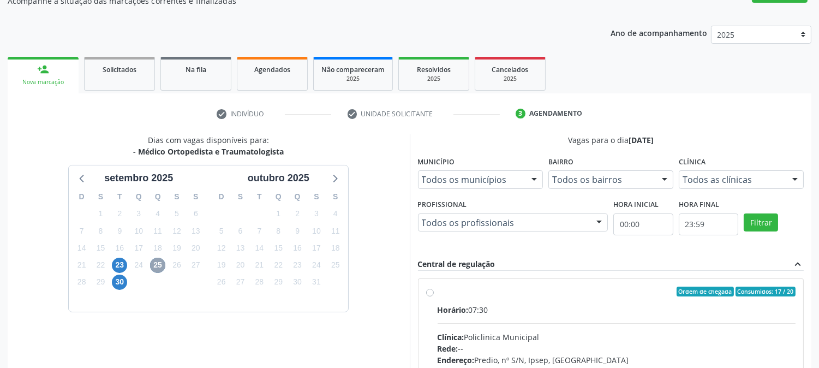
scroll to position [264, 0]
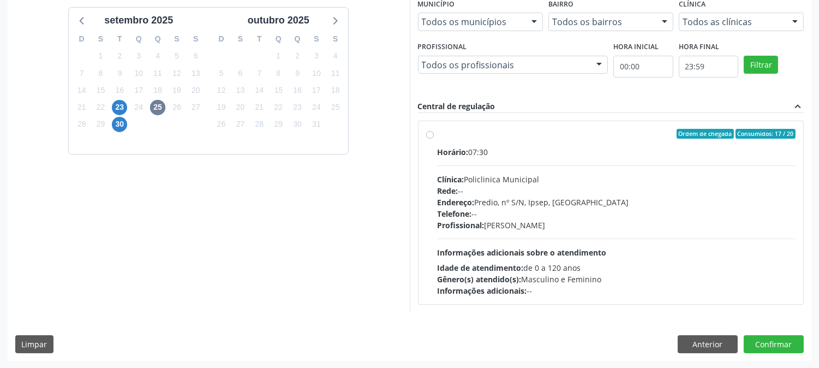
click at [573, 241] on div "Horário: 07:30 Clínica: Policlinica Municipal Rede: -- Endereço: Predio, nº S/N…" at bounding box center [617, 221] width 359 height 150
click at [434, 139] on input "Ordem de chegada Consumidos: 17 / 20 Horário: 07:30 Clínica: Policlinica Munici…" at bounding box center [430, 134] width 8 height 10
radio input "true"
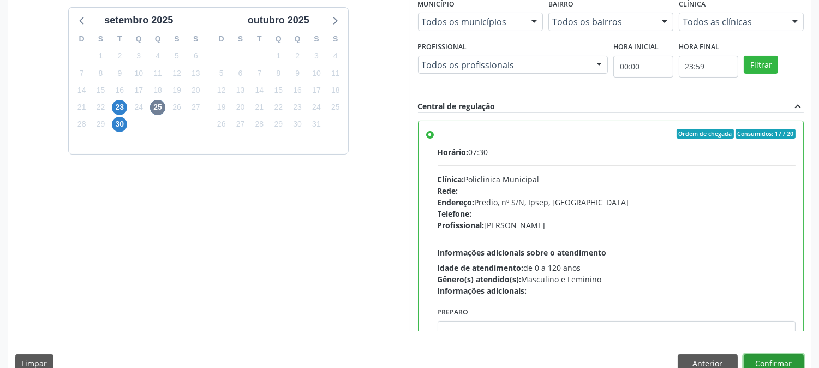
click at [751, 357] on button "Confirmar" at bounding box center [774, 363] width 60 height 19
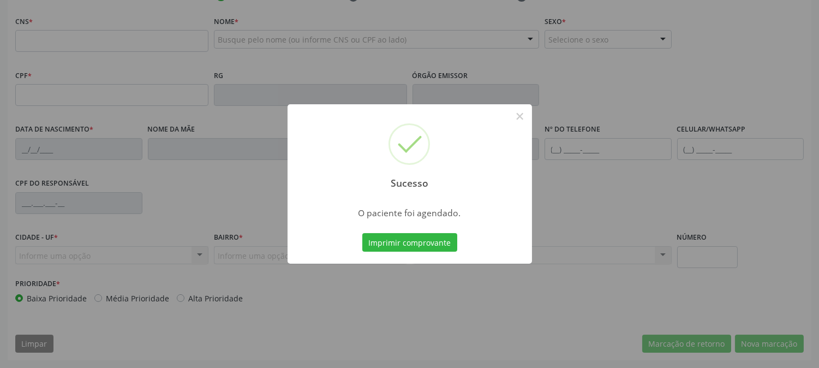
scroll to position [223, 0]
click at [438, 238] on button "Imprimir comprovante" at bounding box center [409, 242] width 95 height 19
